Goal: Task Accomplishment & Management: Manage account settings

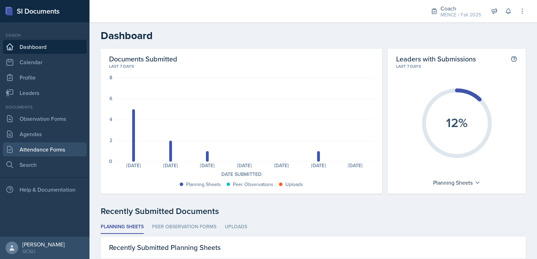
click at [40, 155] on link "Attendance Forms" at bounding box center [45, 150] width 84 height 14
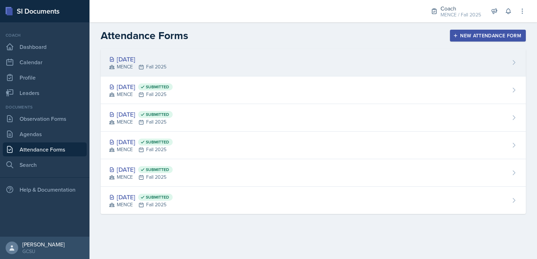
click at [152, 67] on div "MENCE Fall 2025" at bounding box center [137, 66] width 57 height 7
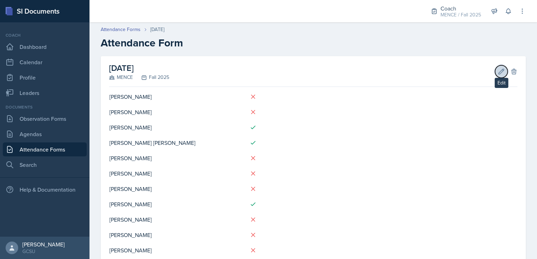
click at [497, 72] on icon at bounding box center [500, 71] width 7 height 7
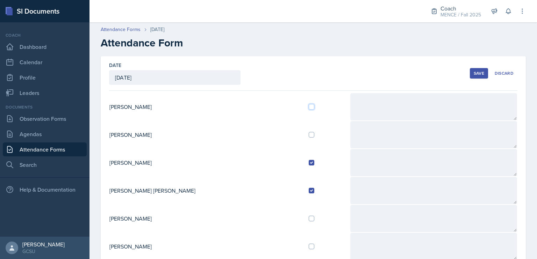
click at [308, 105] on input "checkbox" at bounding box center [311, 107] width 6 height 6
checkbox input "true"
click at [476, 74] on div "Save" at bounding box center [478, 74] width 10 height 6
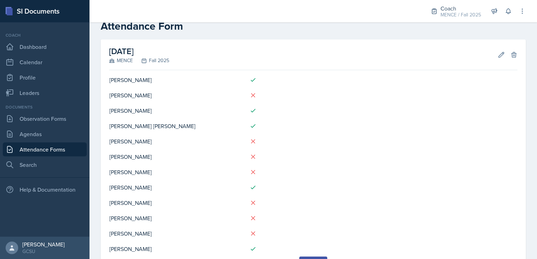
scroll to position [39, 0]
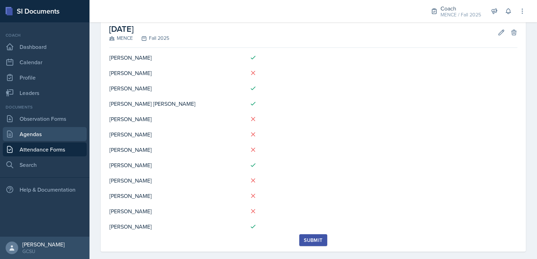
click at [60, 130] on link "Agendas" at bounding box center [45, 134] width 84 height 14
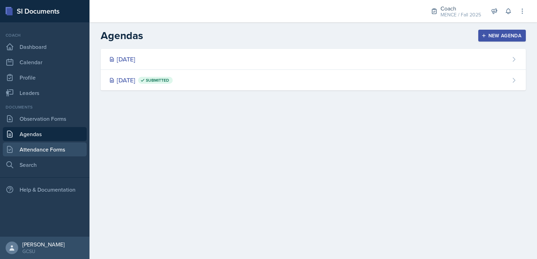
click at [58, 150] on link "Attendance Forms" at bounding box center [45, 150] width 84 height 14
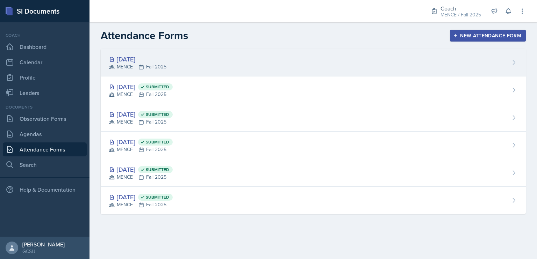
click at [146, 59] on div "[DATE]" at bounding box center [137, 58] width 57 height 9
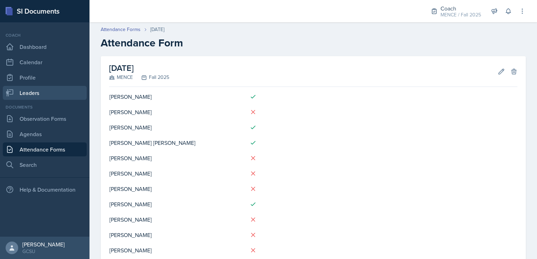
click at [28, 95] on link "Leaders" at bounding box center [45, 93] width 84 height 14
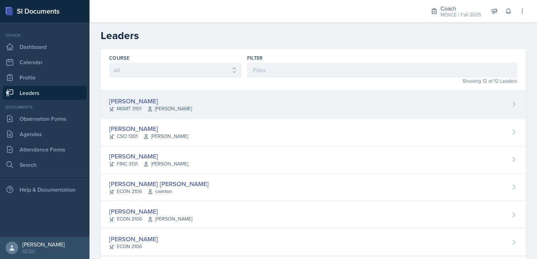
click at [178, 111] on div "[PERSON_NAME] MGMT 3101 [PERSON_NAME]" at bounding box center [313, 105] width 425 height 28
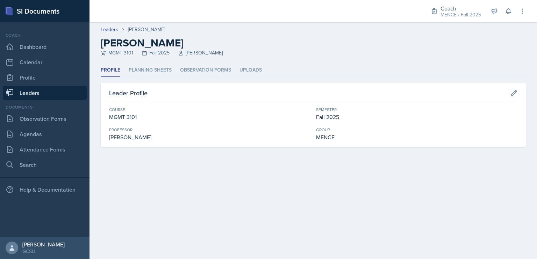
click at [53, 94] on link "Leaders" at bounding box center [45, 93] width 84 height 14
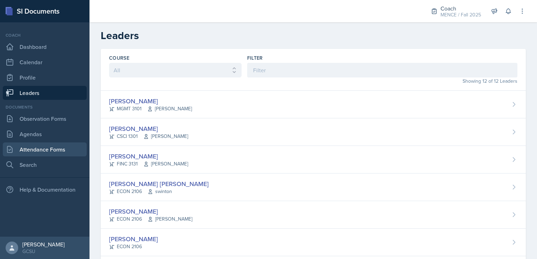
click at [66, 146] on link "Attendance Forms" at bounding box center [45, 150] width 84 height 14
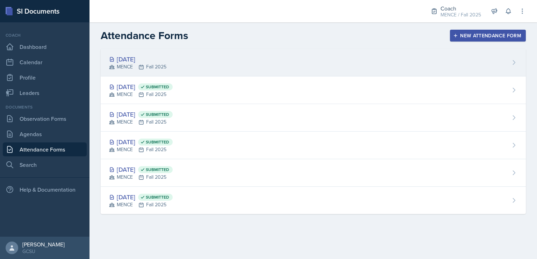
click at [207, 56] on div "[DATE] MENCE Fall 2025" at bounding box center [313, 63] width 425 height 28
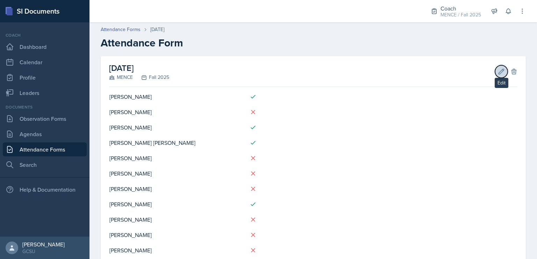
click at [498, 69] on icon at bounding box center [500, 71] width 5 height 5
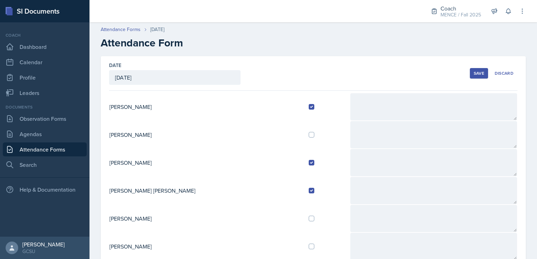
scroll to position [14, 0]
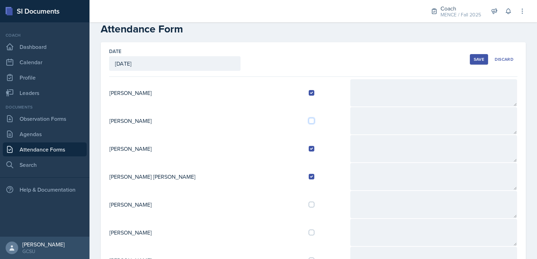
click at [308, 119] on input "checkbox" at bounding box center [311, 121] width 6 height 6
checkbox input "true"
click at [481, 57] on button "Save" at bounding box center [478, 59] width 18 height 10
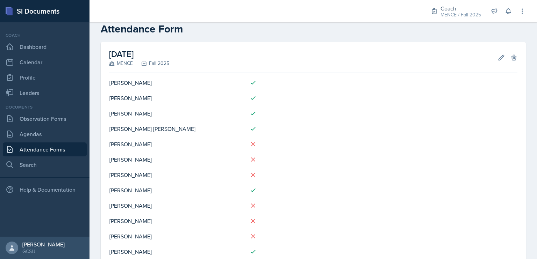
scroll to position [49, 0]
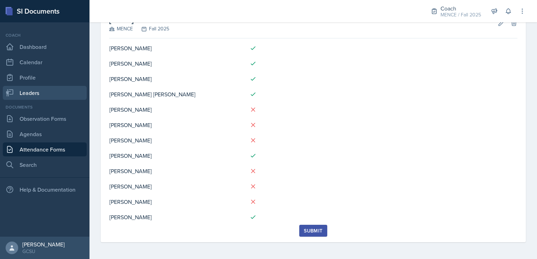
click at [38, 92] on link "Leaders" at bounding box center [45, 93] width 84 height 14
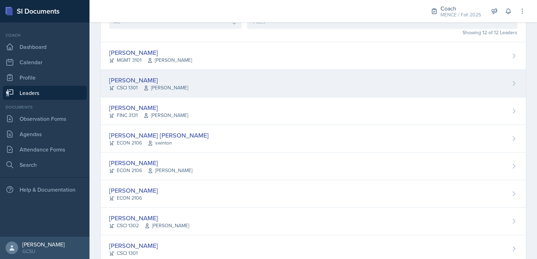
click at [138, 80] on div "[PERSON_NAME]" at bounding box center [148, 79] width 79 height 9
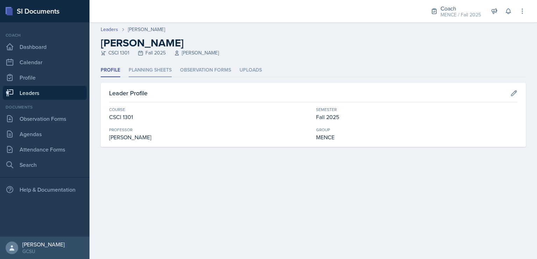
click at [156, 72] on li "Planning Sheets" at bounding box center [150, 71] width 43 height 14
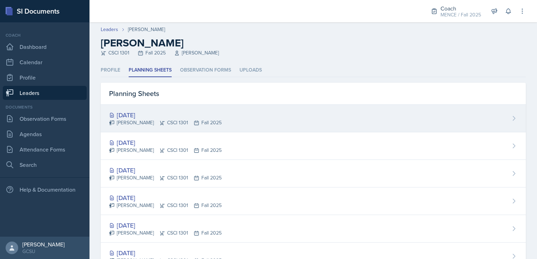
click at [168, 116] on div "[DATE]" at bounding box center [165, 114] width 112 height 9
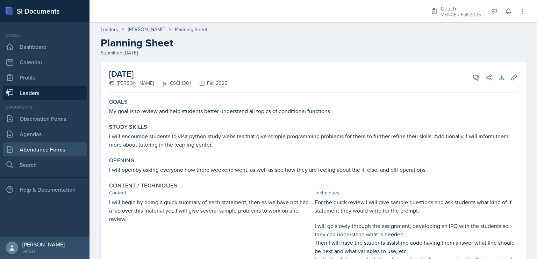
click at [46, 153] on link "Attendance Forms" at bounding box center [45, 150] width 84 height 14
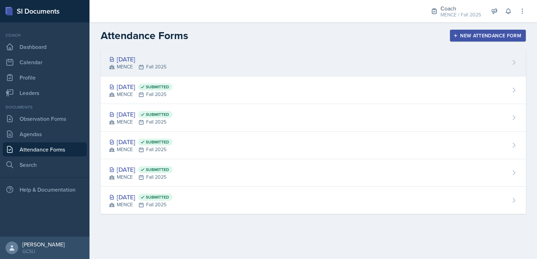
click at [234, 56] on div "[DATE] MENCE Fall 2025" at bounding box center [313, 63] width 425 height 28
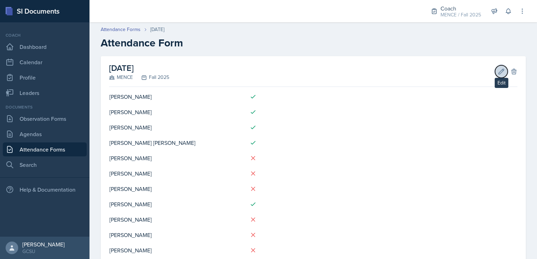
click at [495, 75] on button "Edit" at bounding box center [501, 71] width 13 height 13
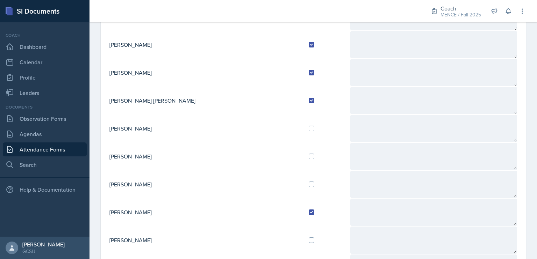
scroll to position [90, 0]
click at [308, 182] on input "checkbox" at bounding box center [311, 184] width 6 height 6
checkbox input "true"
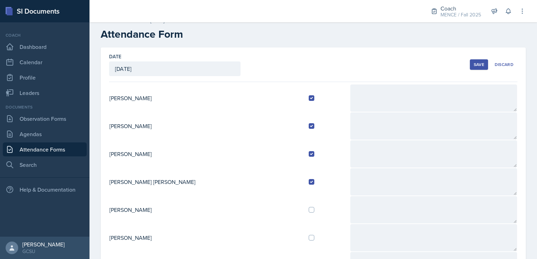
scroll to position [0, 0]
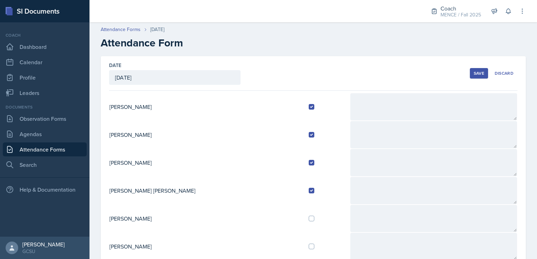
click at [475, 68] on button "Save" at bounding box center [478, 73] width 18 height 10
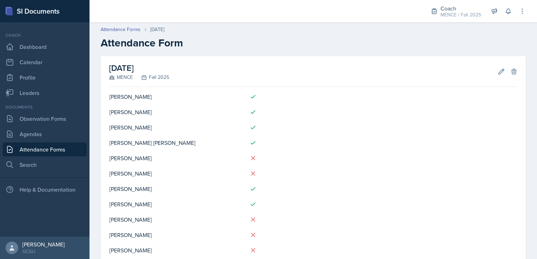
scroll to position [49, 0]
